Goal: Task Accomplishment & Management: Complete application form

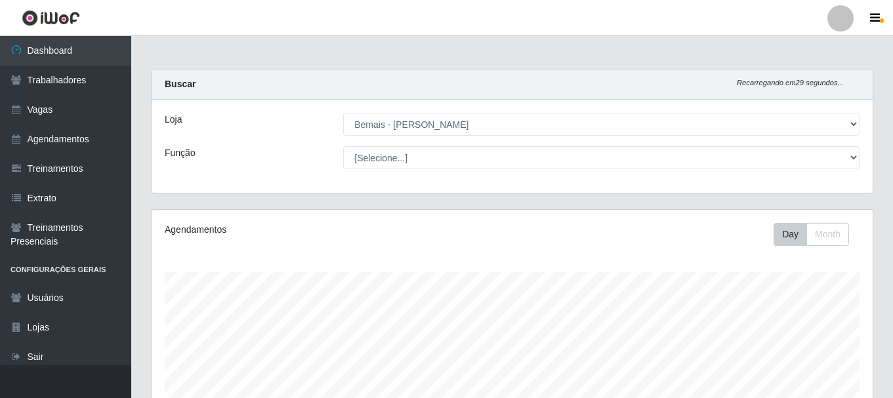
select select "230"
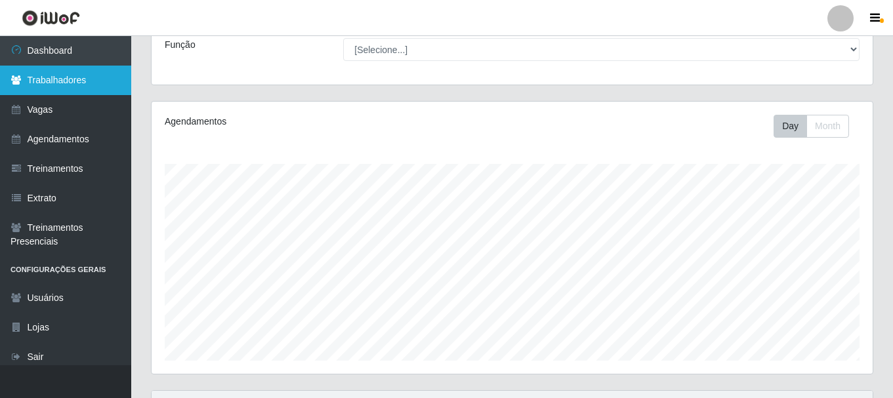
scroll to position [272, 721]
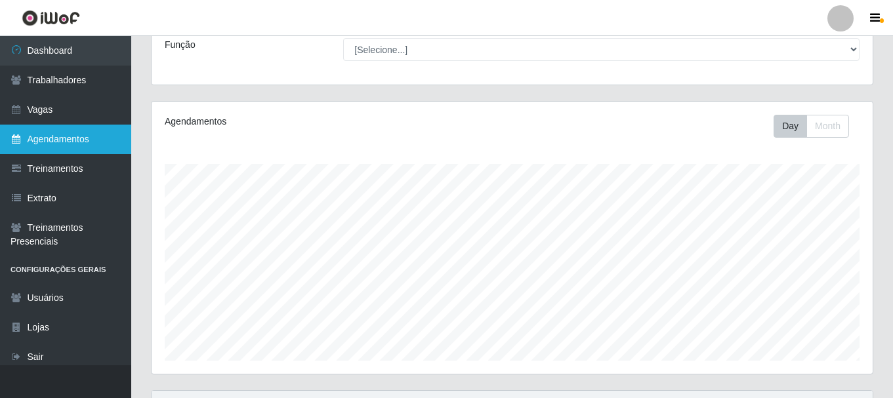
click at [94, 140] on link "Agendamentos" at bounding box center [65, 140] width 131 height 30
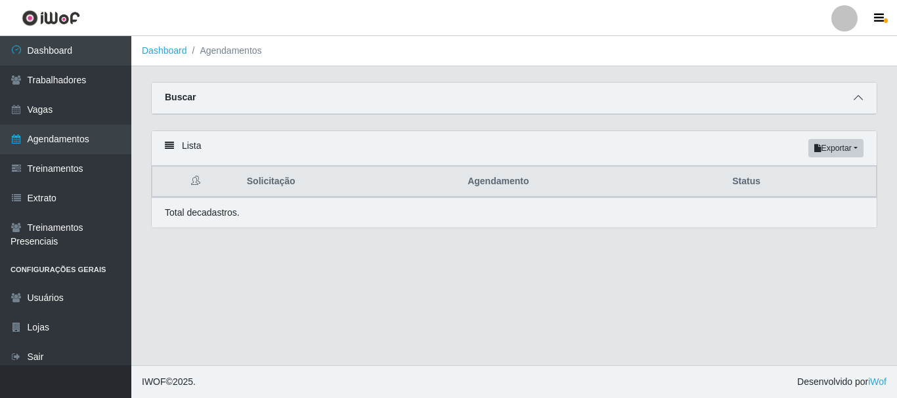
click at [851, 101] on div "Buscar" at bounding box center [514, 99] width 725 height 32
click at [860, 101] on icon at bounding box center [857, 97] width 9 height 9
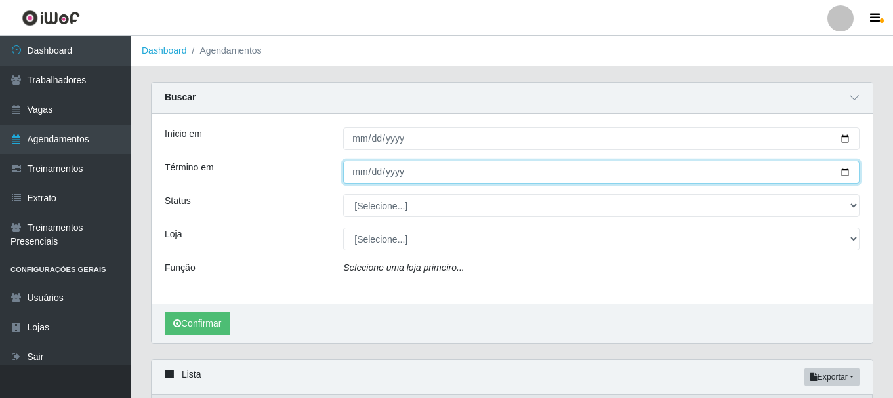
click at [755, 163] on input "Término em" at bounding box center [601, 172] width 517 height 23
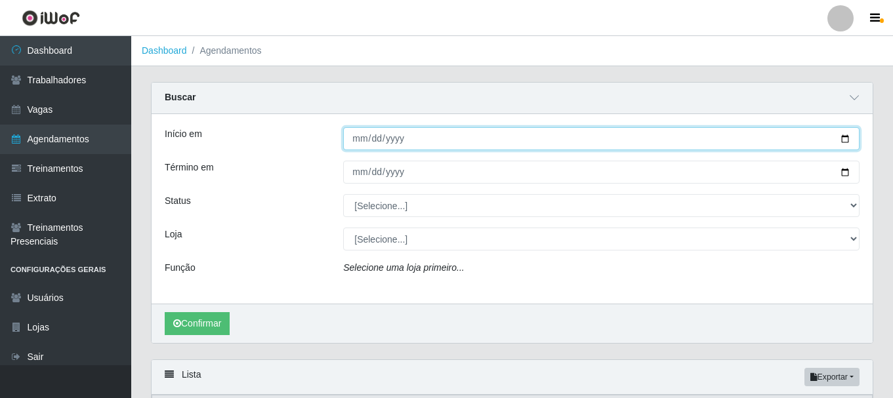
click at [844, 141] on input "Início em" at bounding box center [601, 138] width 517 height 23
type input "[DATE]"
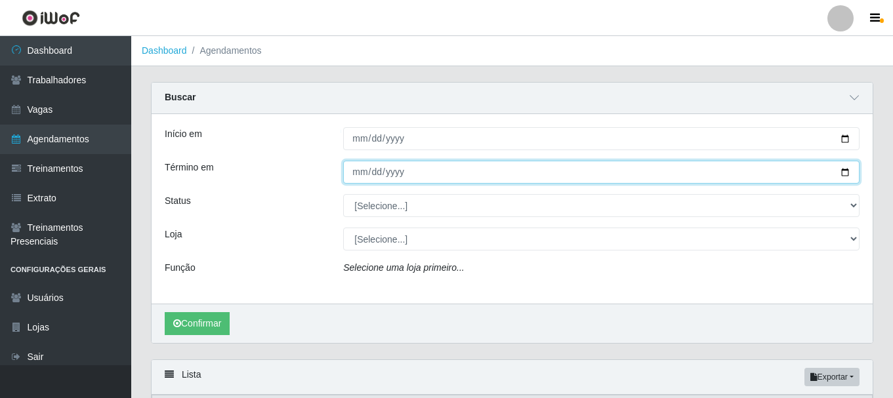
click at [844, 174] on input "Término em" at bounding box center [601, 172] width 517 height 23
type input "[DATE]"
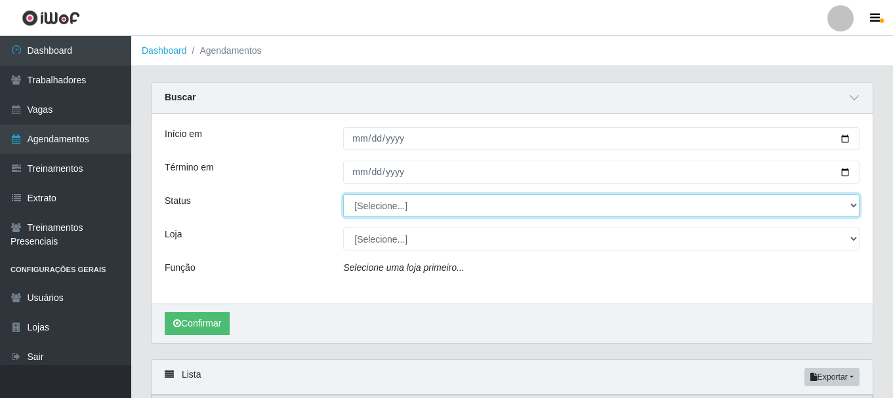
click at [851, 209] on select "[Selecione...] AGENDADO AGUARDANDO LIBERAR EM ANDAMENTO EM REVISÃO FINALIZADO C…" at bounding box center [601, 205] width 517 height 23
select select "AGENDADO"
click at [343, 195] on select "[Selecione...] AGENDADO AGUARDANDO LIBERAR EM ANDAMENTO EM REVISÃO FINALIZADO C…" at bounding box center [601, 205] width 517 height 23
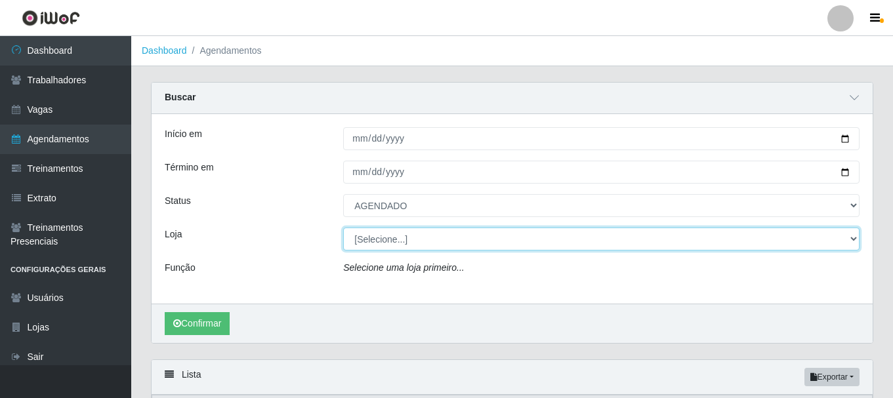
click at [399, 240] on select "[Selecione...] [PERSON_NAME]" at bounding box center [601, 239] width 517 height 23
select select "230"
click at [343, 228] on select "[Selecione...] [PERSON_NAME]" at bounding box center [601, 239] width 517 height 23
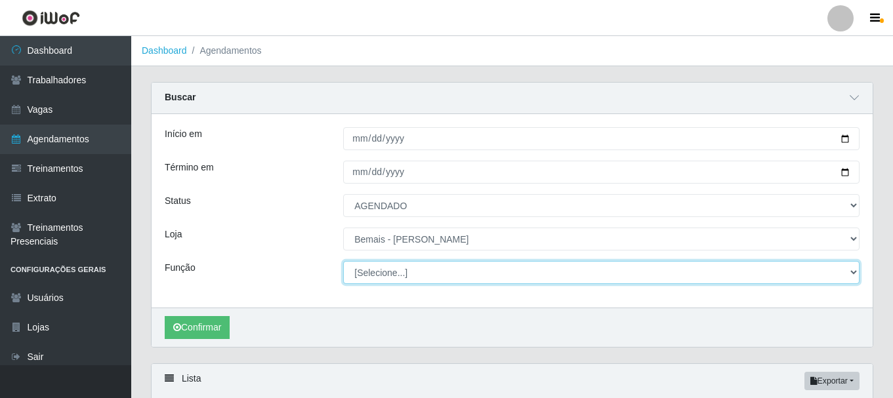
click at [374, 277] on select "[Selecione...] ASG ASG + ASG ++ Auxiliar de Depósito Auxiliar de Depósito + Aux…" at bounding box center [601, 272] width 517 height 23
select select "72"
click at [343, 262] on select "[Selecione...] ASG ASG + ASG ++ Auxiliar de Depósito Auxiliar de Depósito + Aux…" at bounding box center [601, 272] width 517 height 23
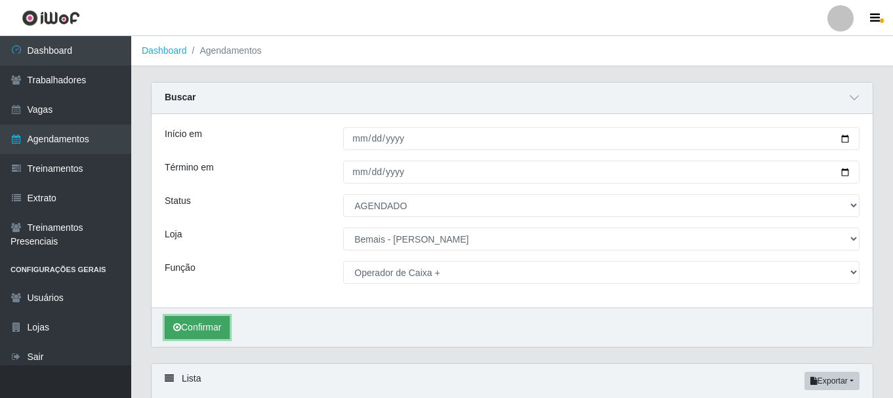
click at [221, 331] on button "Confirmar" at bounding box center [197, 327] width 65 height 23
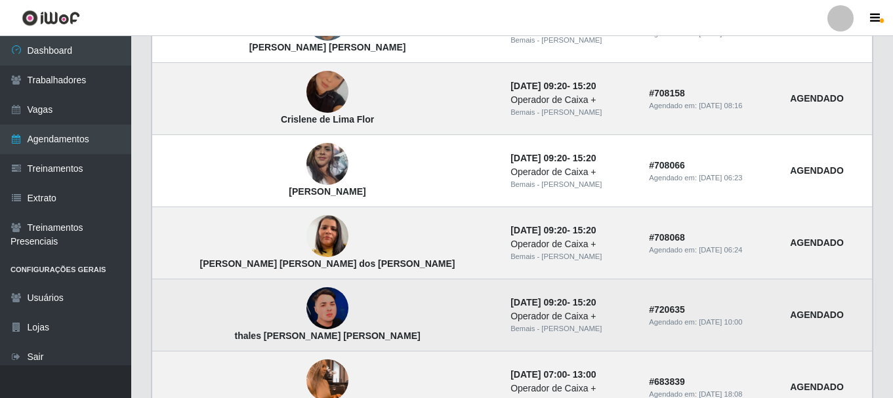
scroll to position [722, 0]
